Goal: Communication & Community: Answer question/provide support

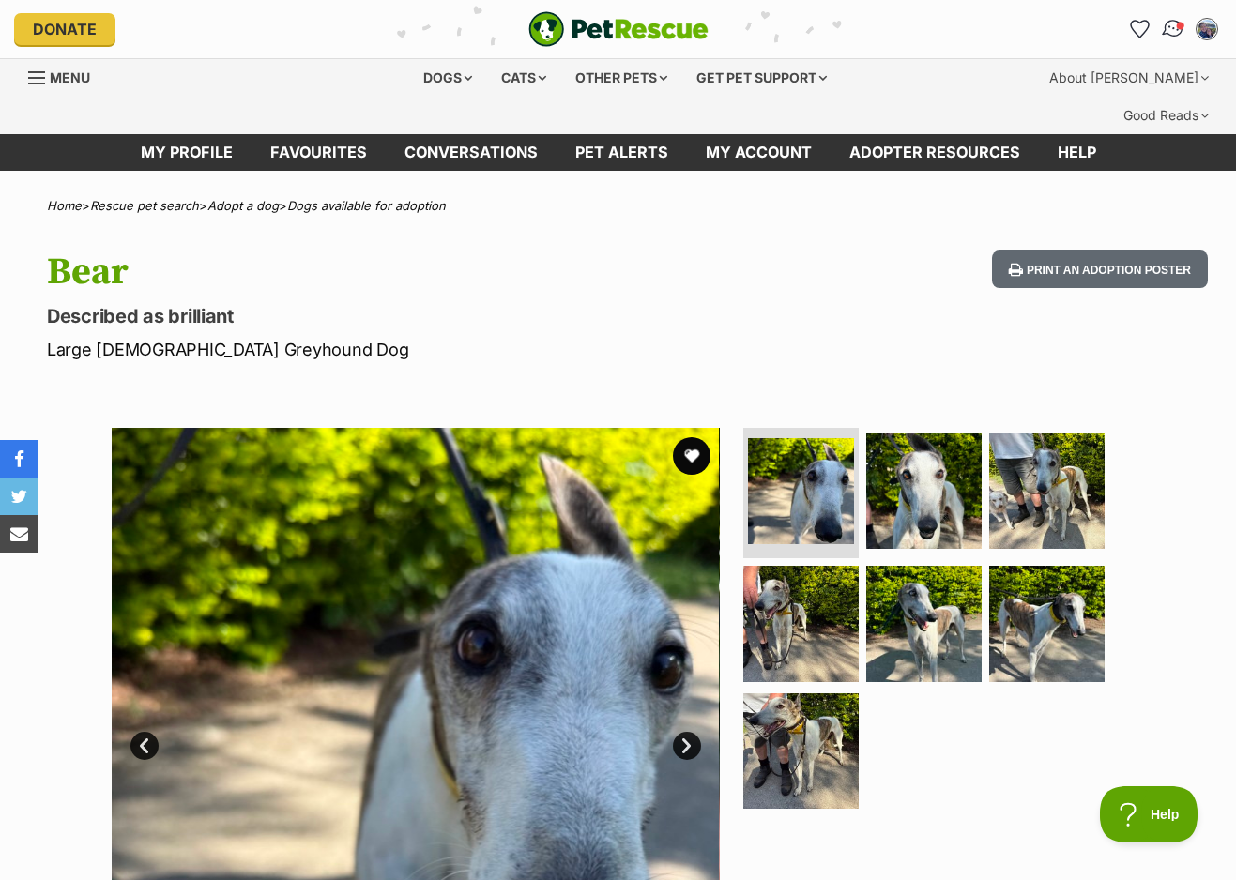
click at [1175, 32] on img "Conversations" at bounding box center [1172, 29] width 25 height 24
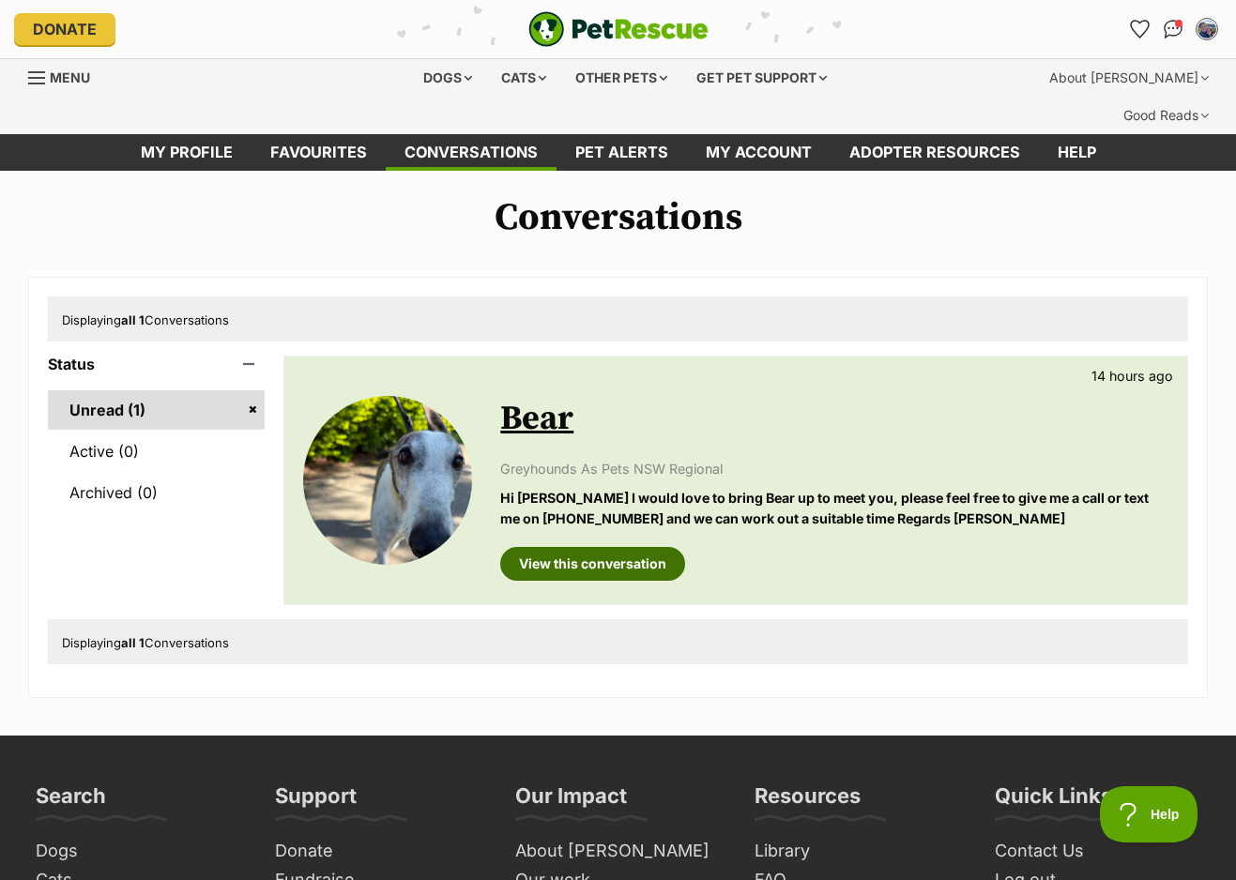
click at [634, 547] on link "View this conversation" at bounding box center [592, 564] width 185 height 34
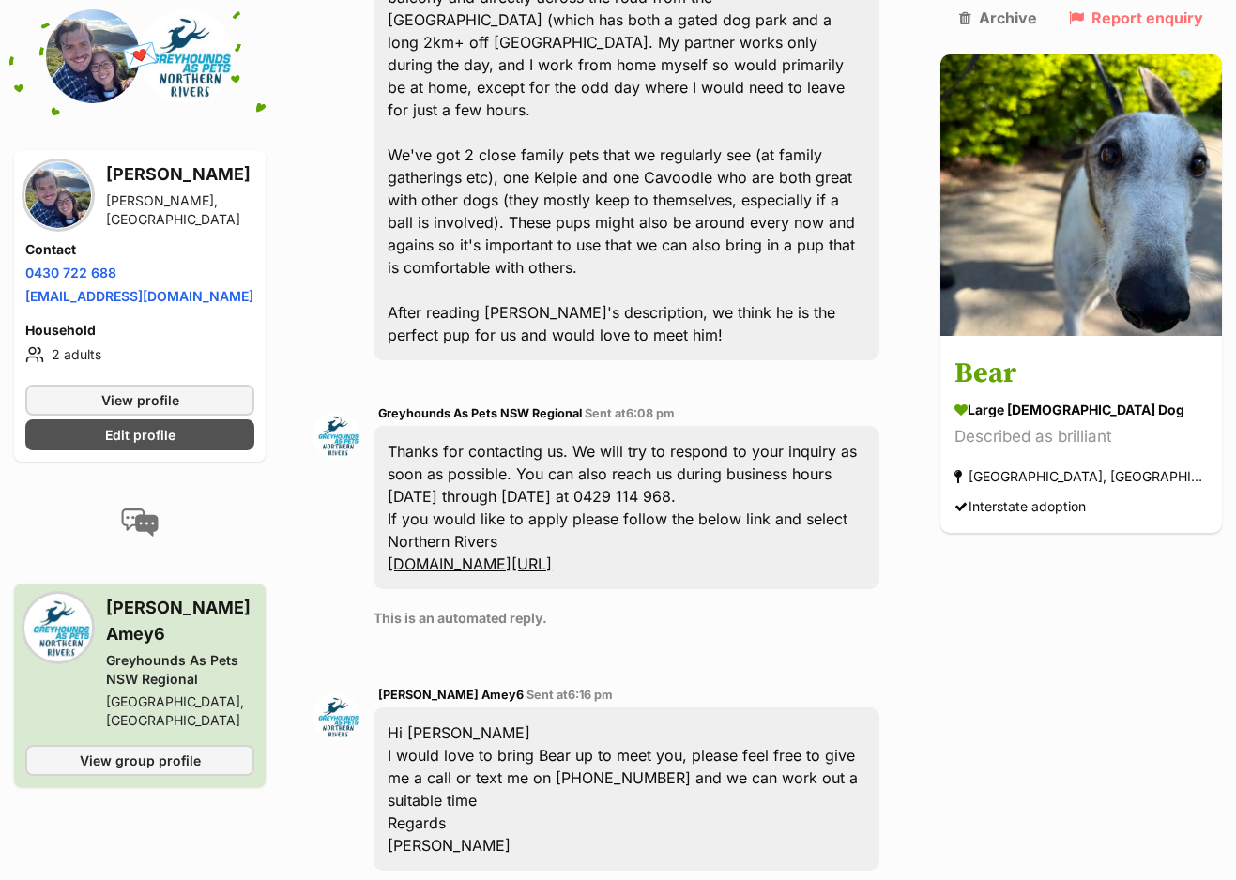
scroll to position [838, 0]
